Goal: Complete application form

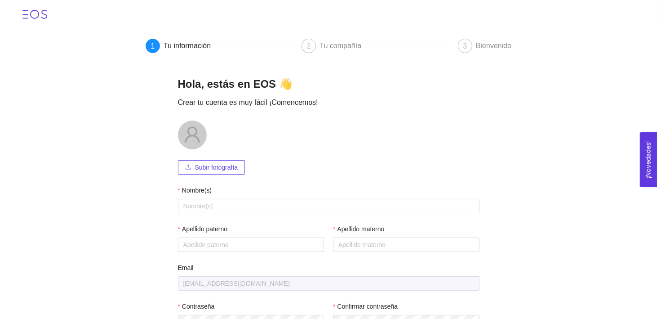
scroll to position [3, 0]
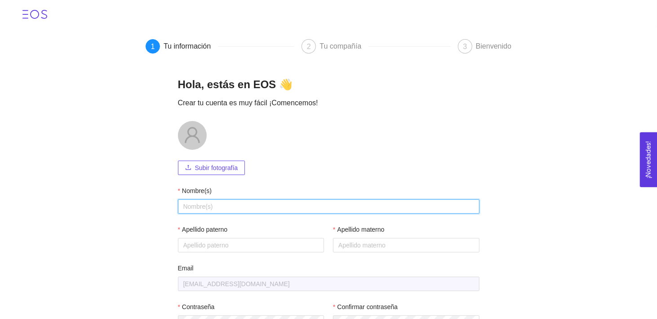
click at [258, 202] on input "Nombre(s)" at bounding box center [329, 206] width 302 height 14
type input "[PERSON_NAME]"
type input "[PERSON_NAME]a"
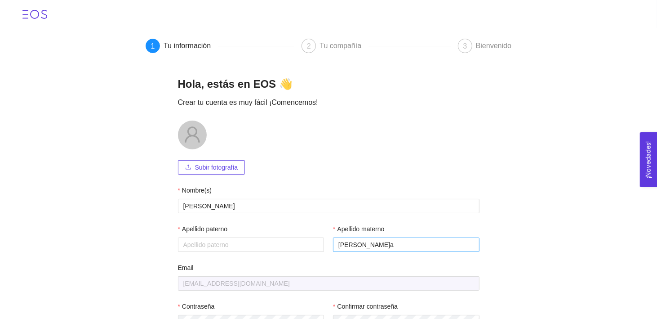
drag, startPoint x: 367, startPoint y: 253, endPoint x: 346, endPoint y: 249, distance: 21.1
click at [346, 249] on div "Apellido materno Becerra" at bounding box center [404, 243] width 151 height 39
drag, startPoint x: 371, startPoint y: 239, endPoint x: 291, endPoint y: 239, distance: 79.6
click at [291, 239] on div "Apellido paterno Apellido materno Becerra" at bounding box center [329, 243] width 302 height 39
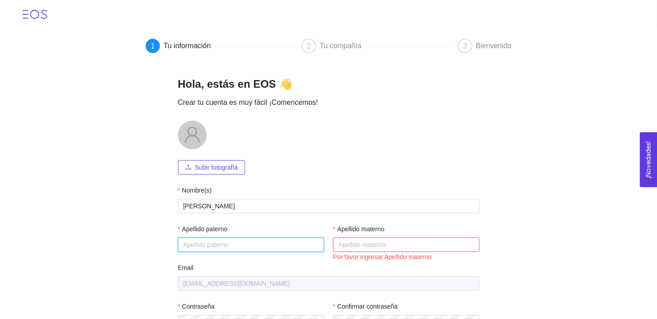
click at [259, 248] on input "Apellido paterno" at bounding box center [251, 244] width 147 height 14
paste input "Becerra"
type input "Becerra"
click at [384, 240] on input "Apellido materno" at bounding box center [406, 244] width 147 height 14
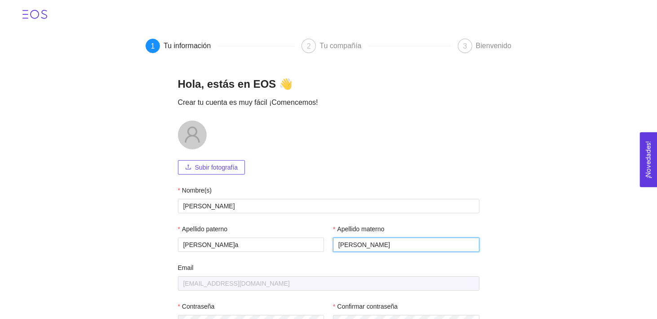
scroll to position [64, 0]
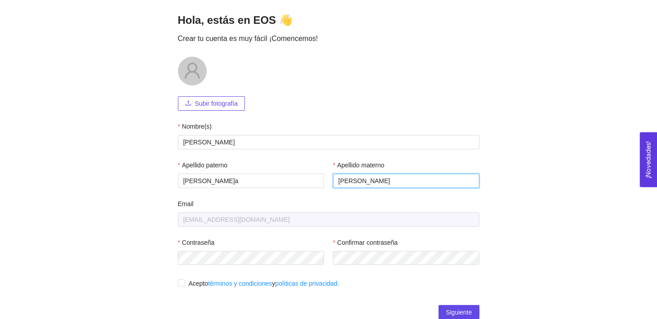
type input "Castro"
click at [178, 284] on input "Acepto términos y condiciones y políticas de privacidad." at bounding box center [181, 282] width 6 height 6
checkbox input "true"
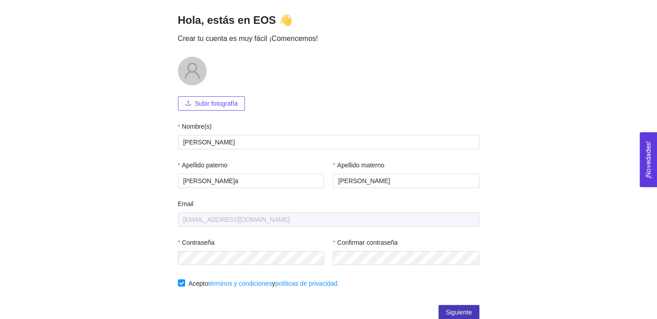
click at [454, 309] on span "Siguiente" at bounding box center [459, 312] width 26 height 10
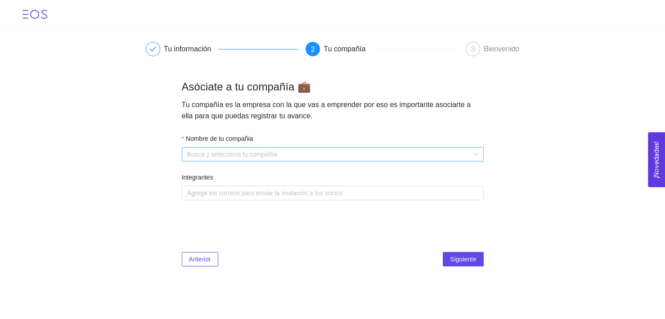
click at [242, 152] on input "Nombre de tu compañia" at bounding box center [329, 153] width 285 height 13
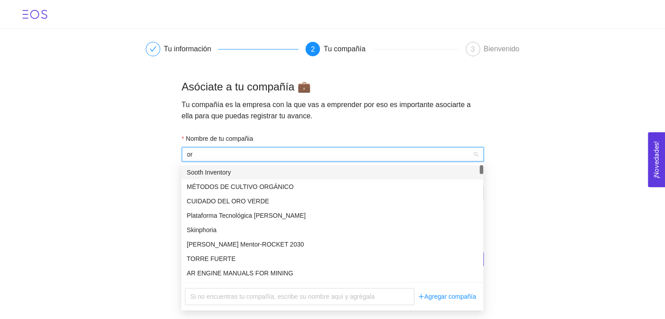
type input "o"
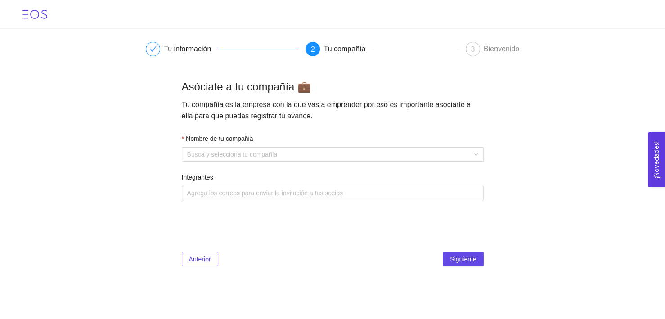
click at [352, 114] on div "Asóciate a tu compañía 💼 Tu compañía es la empresa con la que vas a emprender p…" at bounding box center [333, 100] width 302 height 41
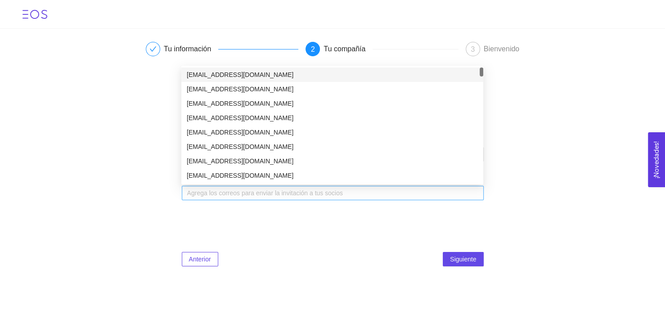
click at [273, 186] on div "Agrega los correos para enviar la invitación a tus socios" at bounding box center [333, 193] width 302 height 14
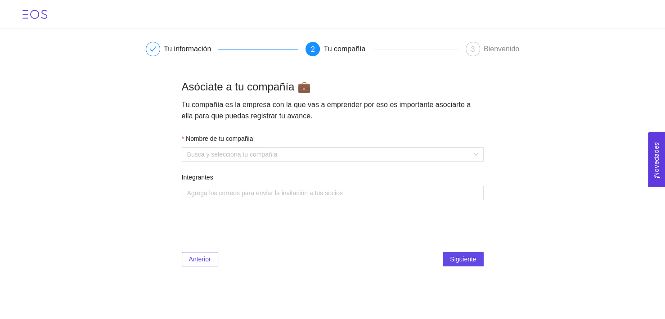
click at [348, 223] on div "Anterior Siguiente" at bounding box center [333, 241] width 302 height 52
click at [304, 155] on input "Nombre de tu compañia" at bounding box center [329, 153] width 285 height 13
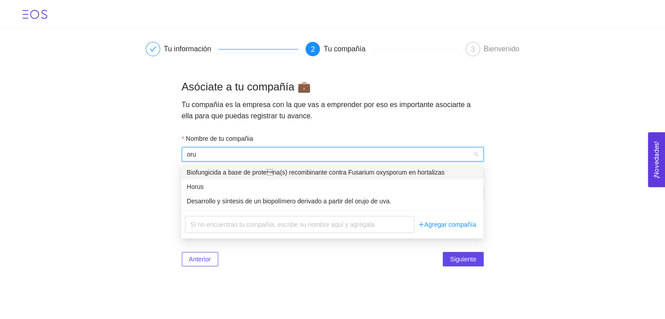
type input "oruv"
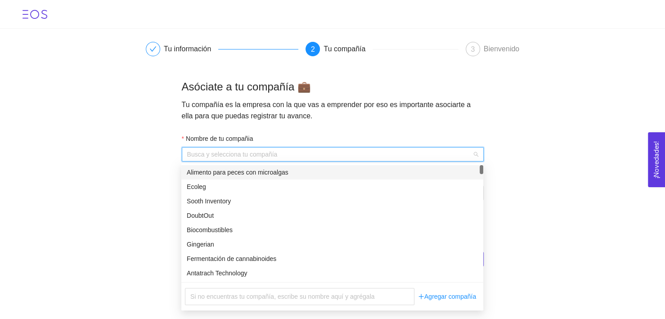
click at [249, 156] on input "Nombre de tu compañia" at bounding box center [329, 153] width 285 height 13
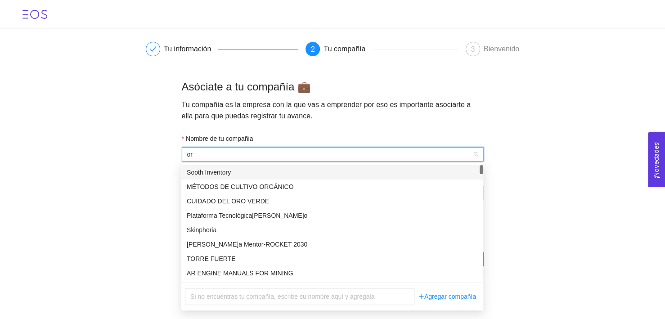
type input "oru"
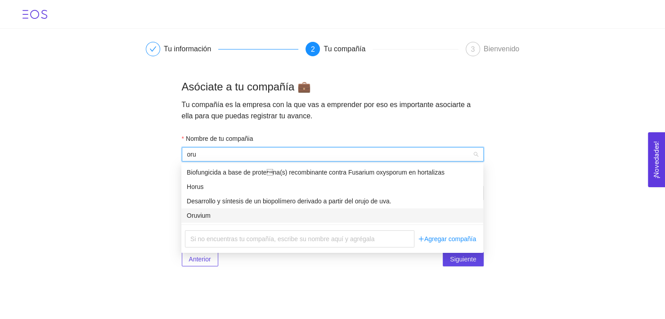
click at [225, 215] on div "Oruvium" at bounding box center [332, 215] width 291 height 10
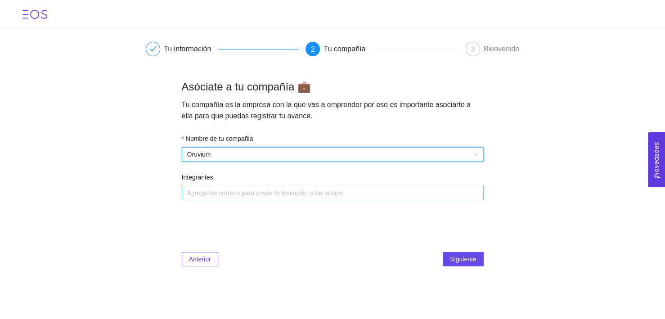
click at [243, 194] on div at bounding box center [328, 193] width 288 height 11
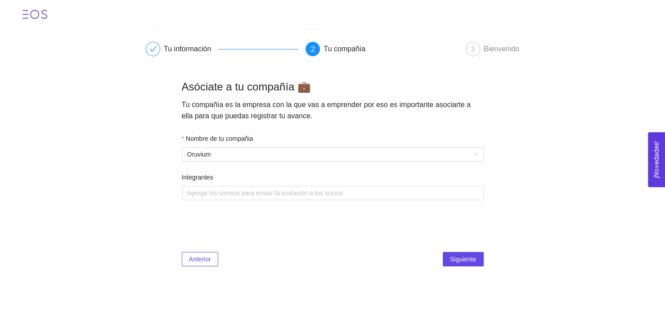
click at [362, 254] on div "Anterior Siguiente" at bounding box center [333, 259] width 302 height 14
click at [470, 255] on span "Siguiente" at bounding box center [463, 259] width 26 height 10
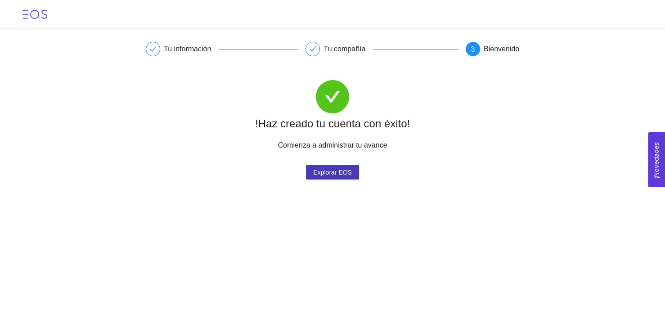
click at [334, 174] on span "Explorar EOS" at bounding box center [332, 171] width 39 height 13
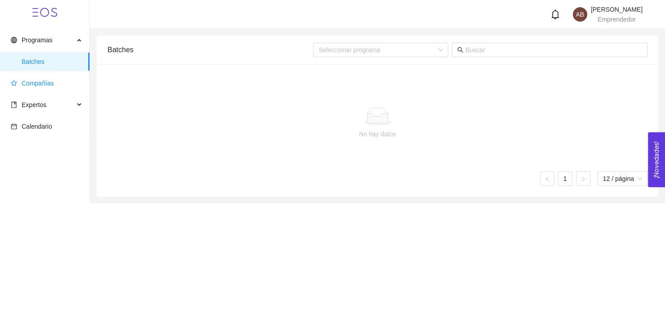
click at [52, 85] on span "Compañías" at bounding box center [47, 83] width 72 height 18
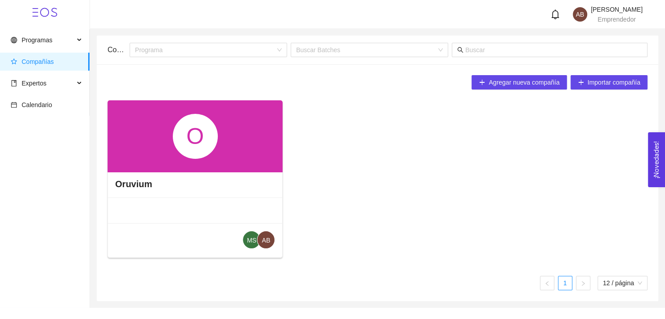
click at [255, 241] on span "MS" at bounding box center [251, 240] width 9 height 18
click at [398, 205] on div "O Oruvium MS AB" at bounding box center [377, 182] width 547 height 165
click at [131, 137] on div "O" at bounding box center [194, 136] width 175 height 72
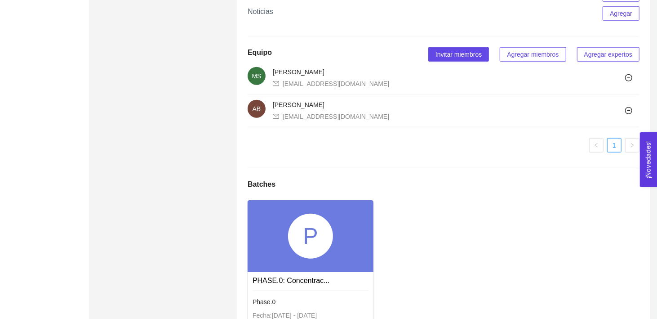
scroll to position [631, 0]
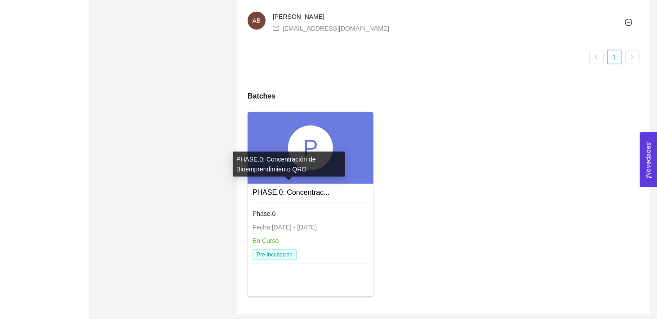
click at [285, 188] on link "PHASE.0: Concentrac..." at bounding box center [291, 192] width 77 height 8
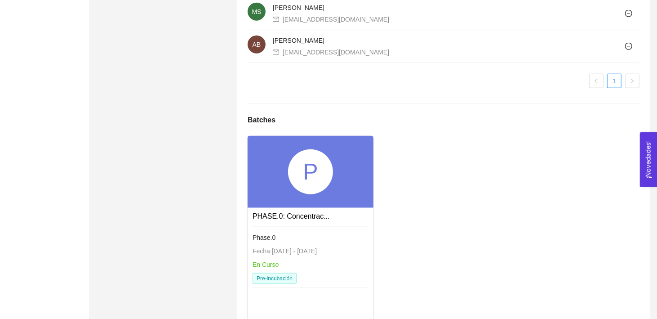
scroll to position [631, 0]
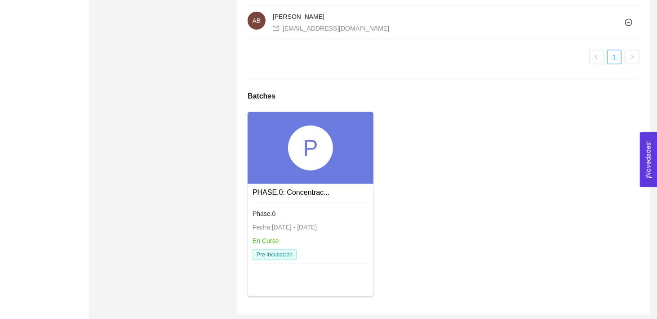
click at [321, 160] on div "P" at bounding box center [310, 147] width 45 height 45
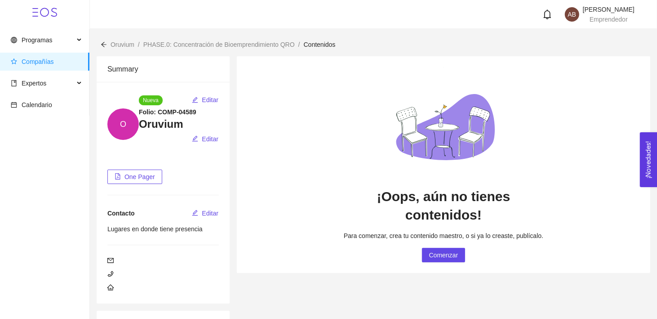
click at [121, 44] on span "Oruvium" at bounding box center [123, 44] width 24 height 7
click at [105, 46] on icon "arrow-left" at bounding box center [104, 44] width 6 height 6
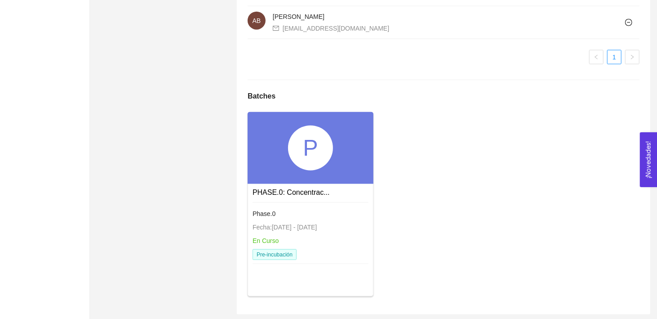
scroll to position [626, 0]
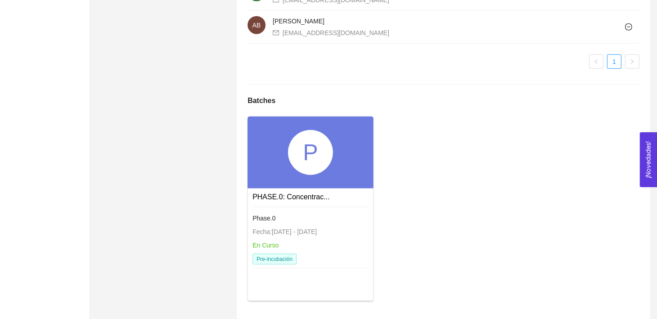
click at [321, 158] on div "P" at bounding box center [310, 152] width 45 height 45
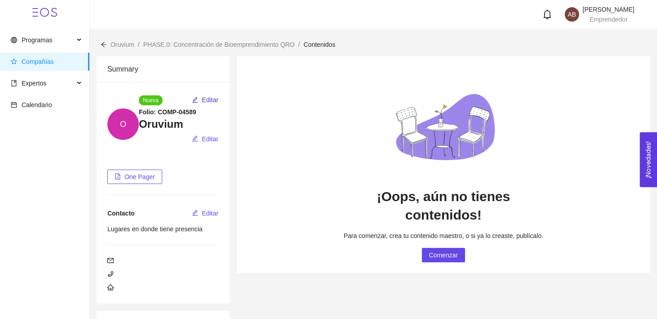
click at [207, 98] on span "Editar" at bounding box center [210, 100] width 17 height 10
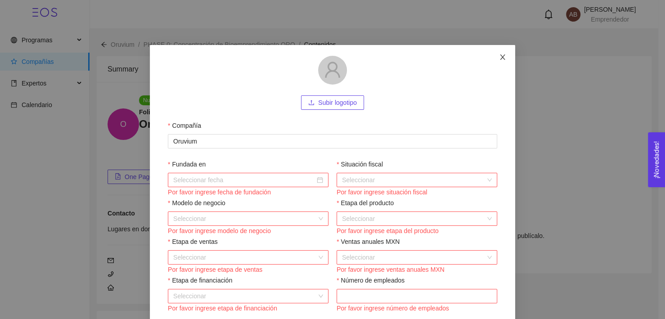
click at [499, 60] on icon "close" at bounding box center [502, 57] width 7 height 7
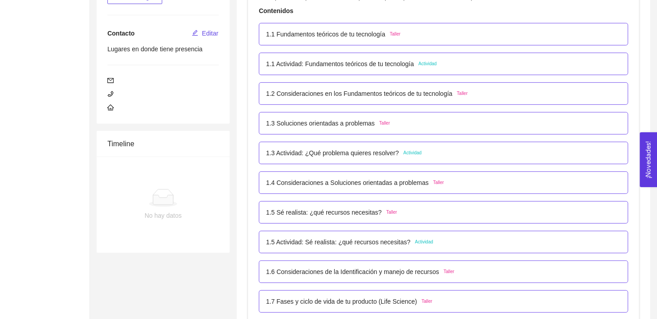
scroll to position [181, 0]
